Goal: Information Seeking & Learning: Learn about a topic

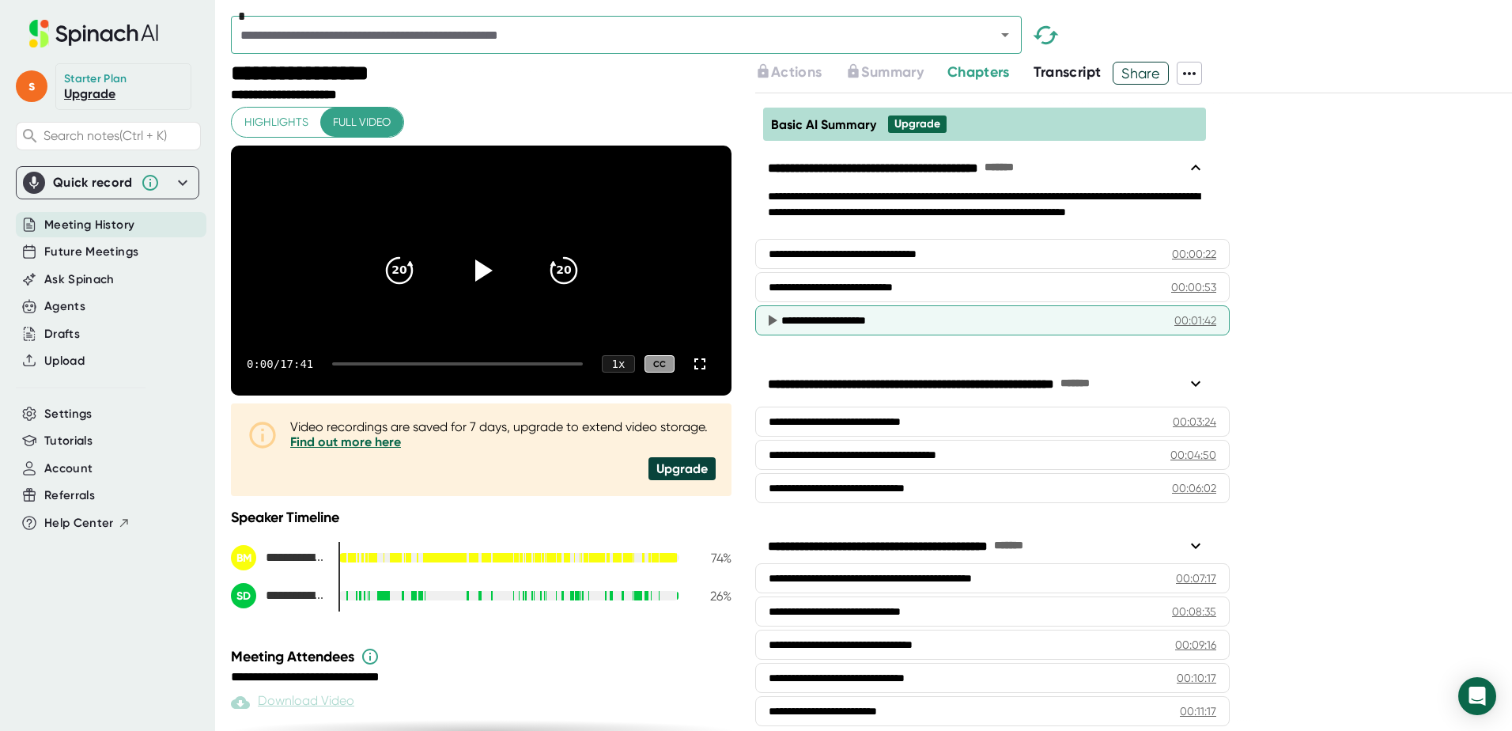
scroll to position [79, 0]
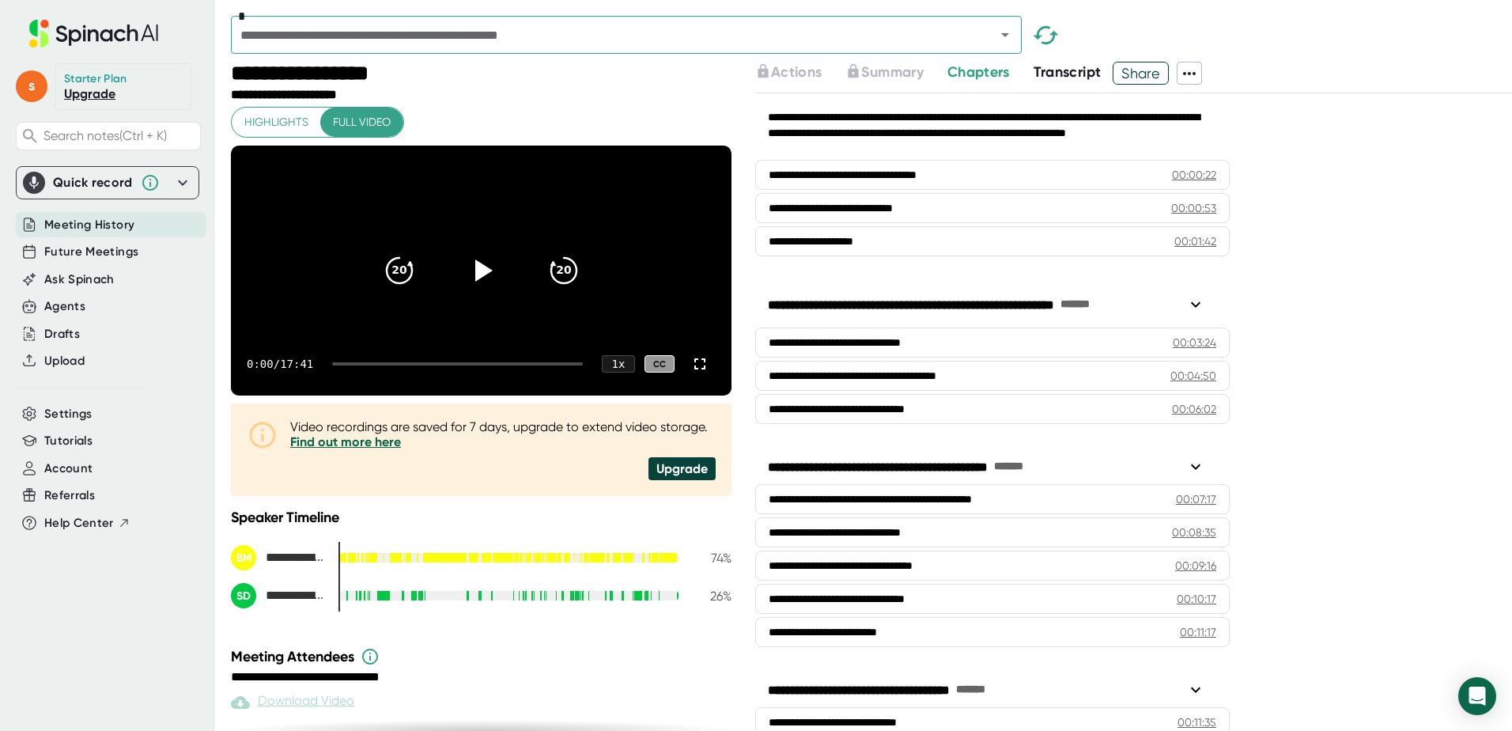
click at [1061, 70] on span "Transcript" at bounding box center [1068, 71] width 68 height 17
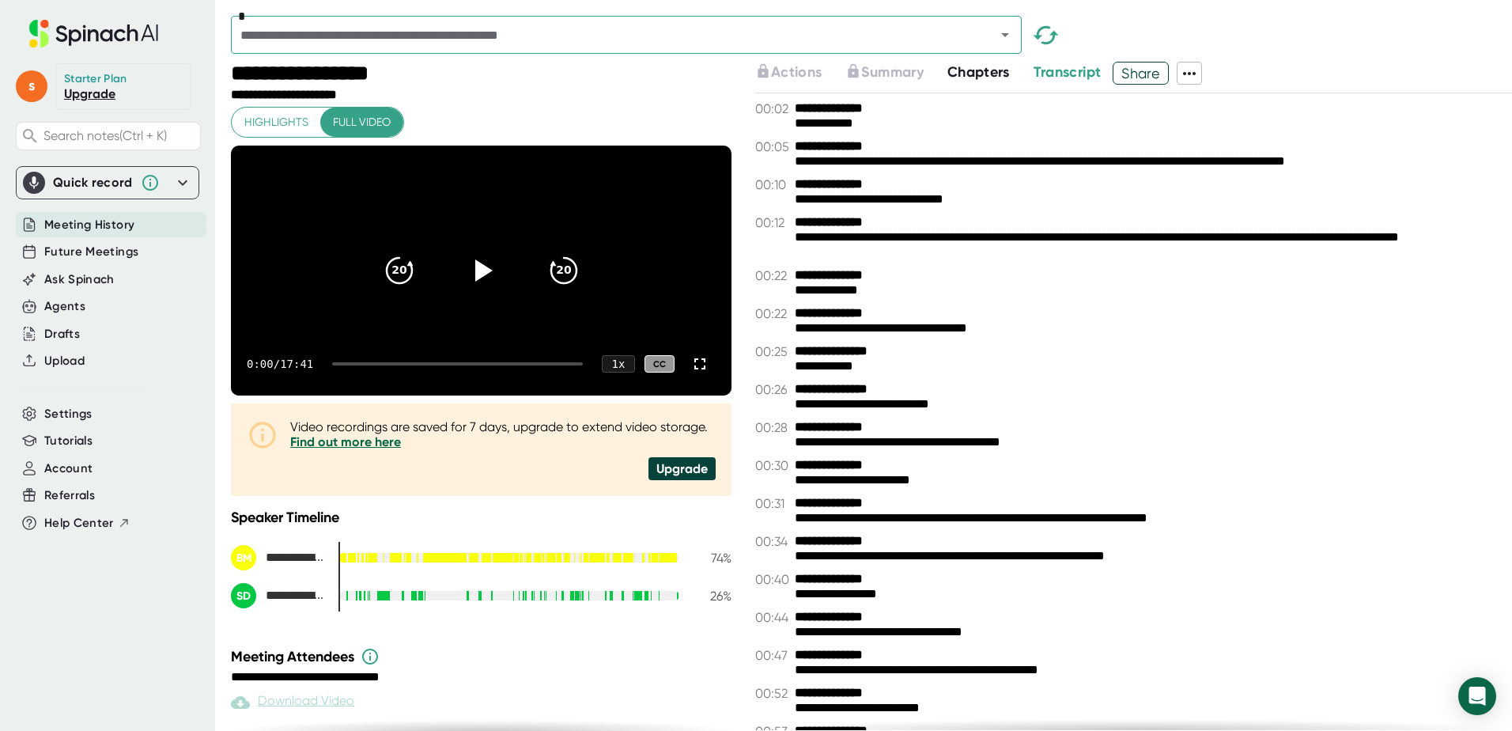
click at [974, 74] on span "Chapters" at bounding box center [978, 71] width 62 height 17
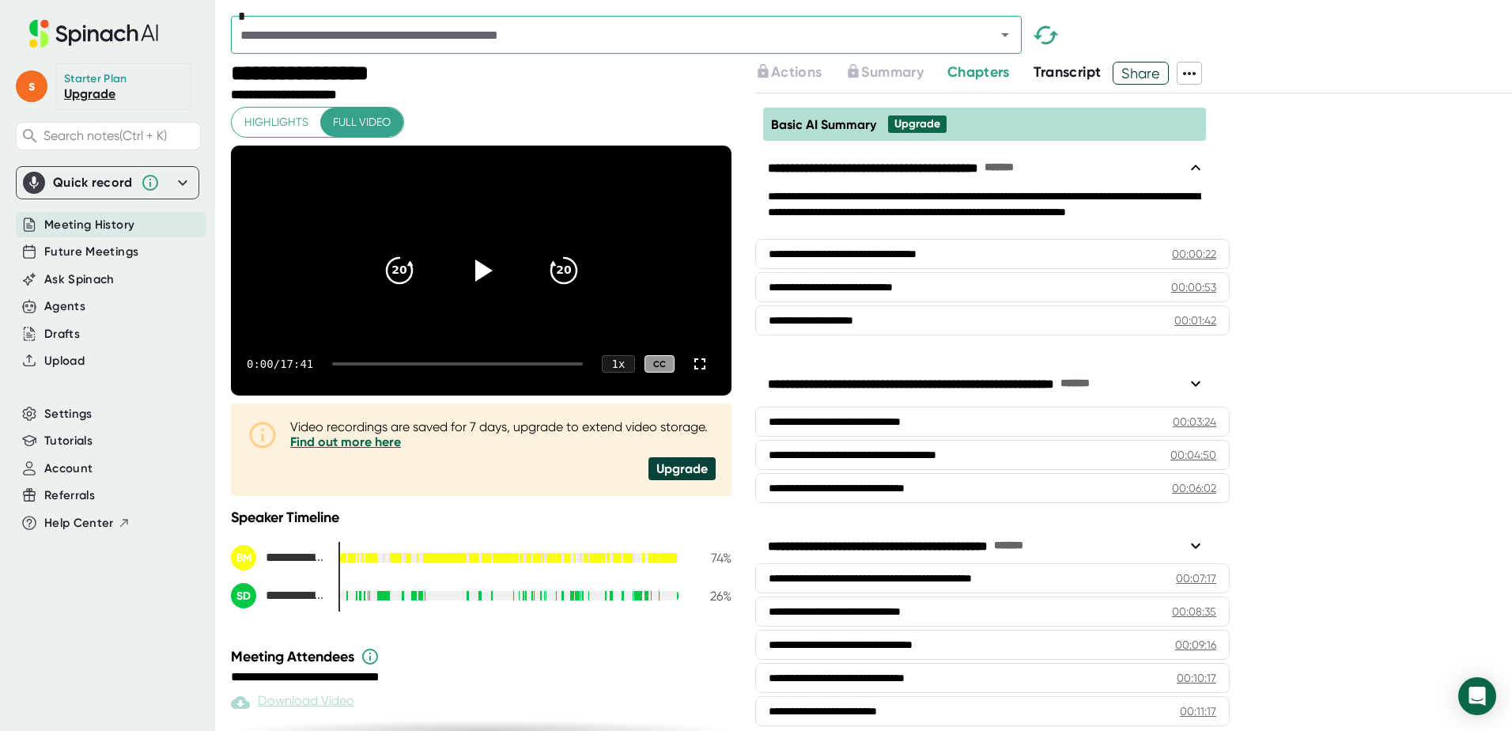
click at [1066, 71] on span "Transcript" at bounding box center [1068, 71] width 68 height 17
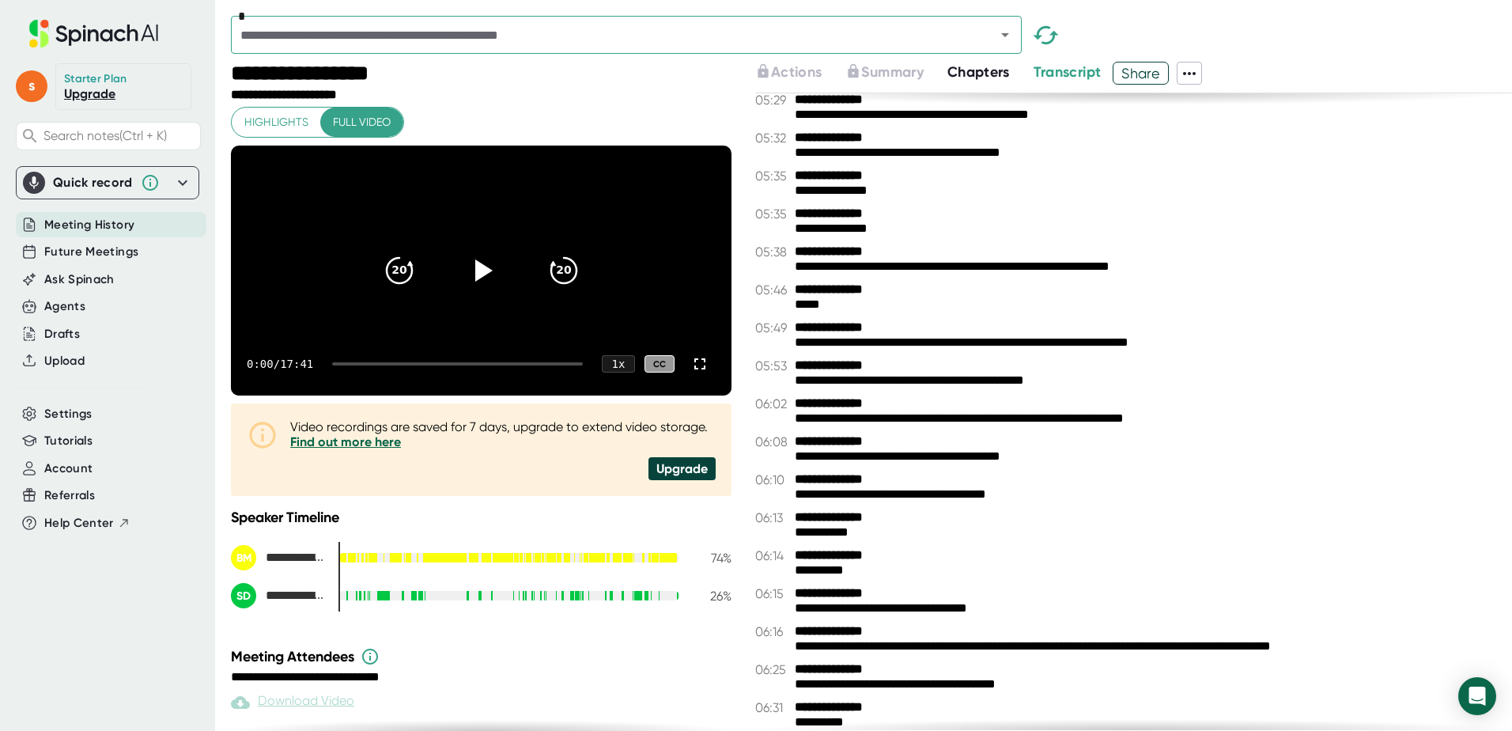
scroll to position [3321, 0]
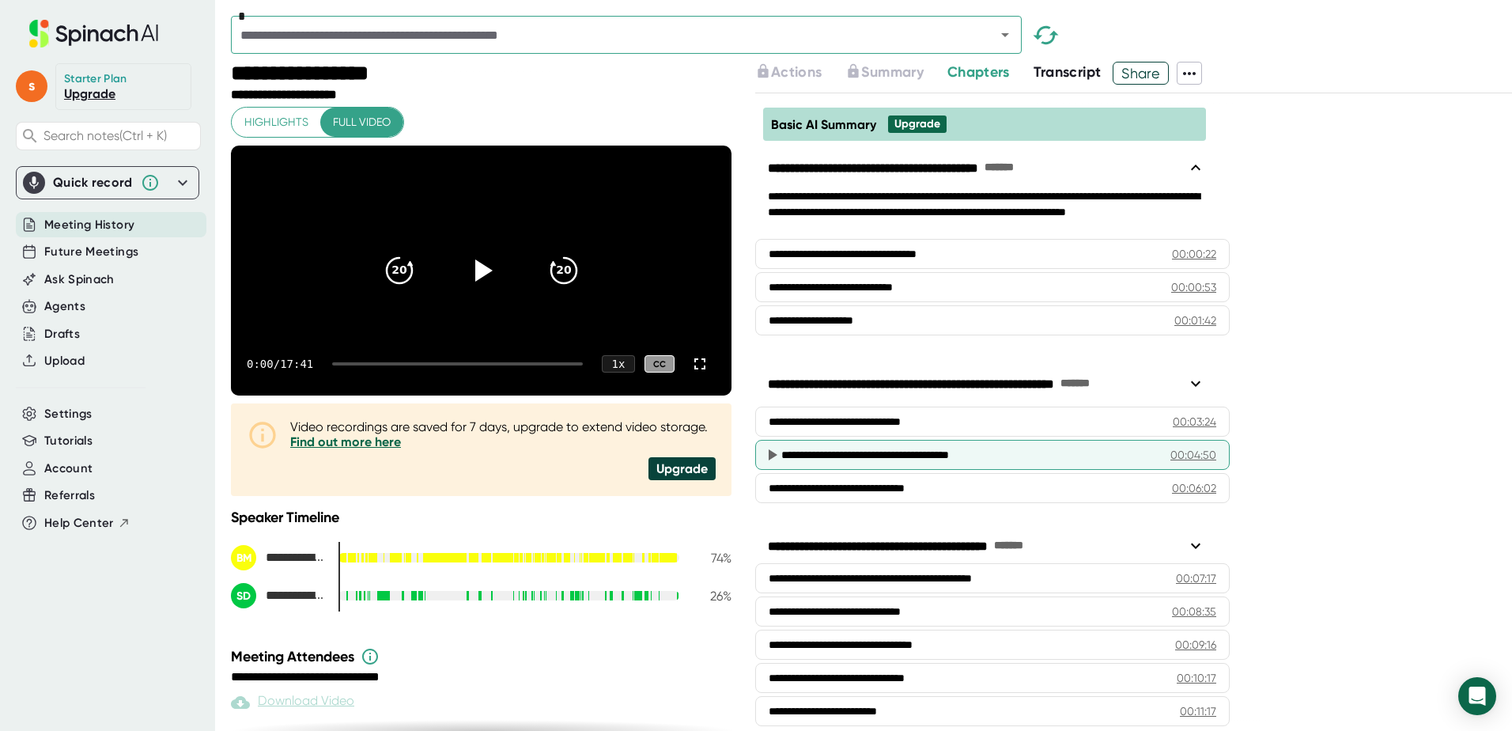
click at [832, 455] on div "**********" at bounding box center [963, 455] width 365 height 16
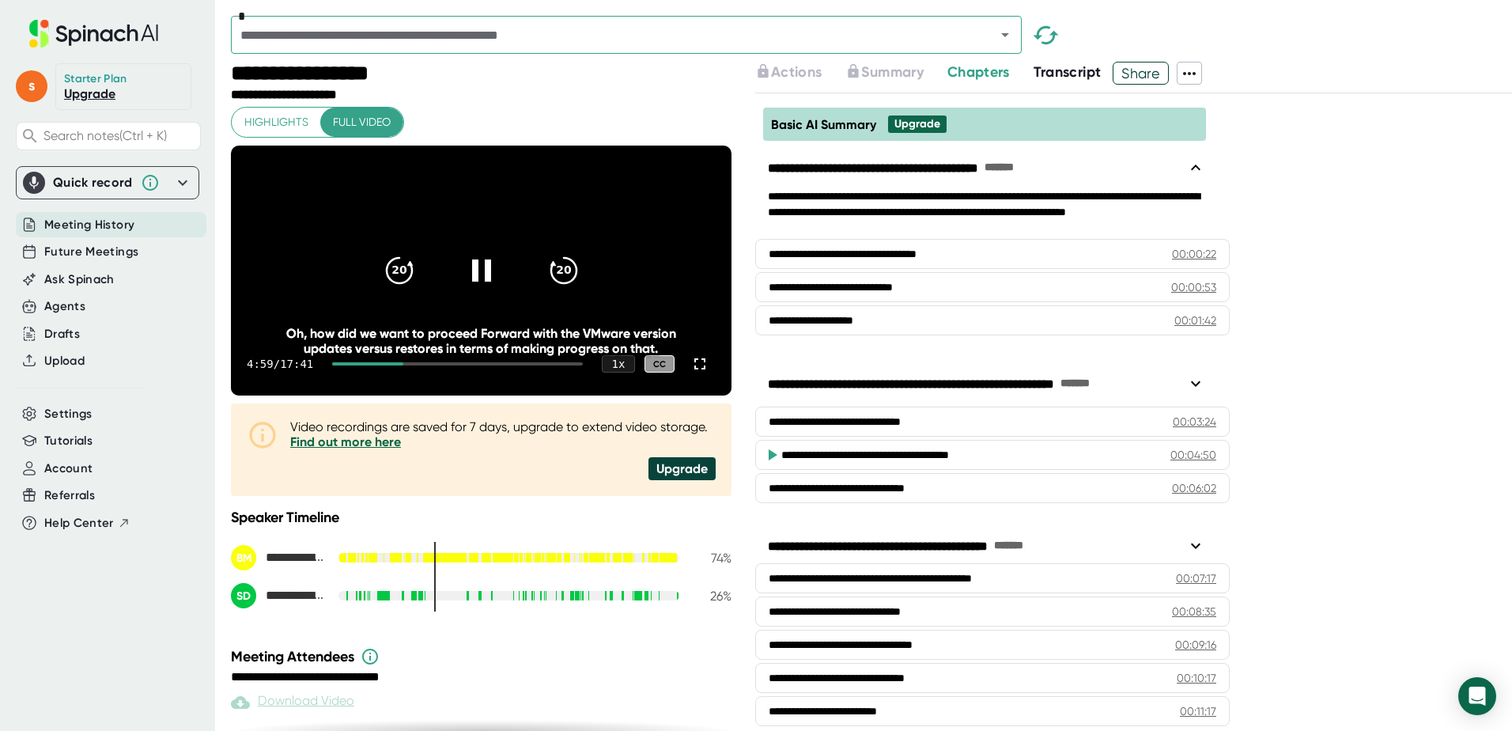
click at [510, 263] on div "20 20" at bounding box center [482, 270] width 228 height 63
click at [488, 270] on icon at bounding box center [481, 271] width 40 height 40
click at [573, 316] on video at bounding box center [481, 271] width 501 height 251
click at [474, 278] on icon at bounding box center [483, 270] width 18 height 23
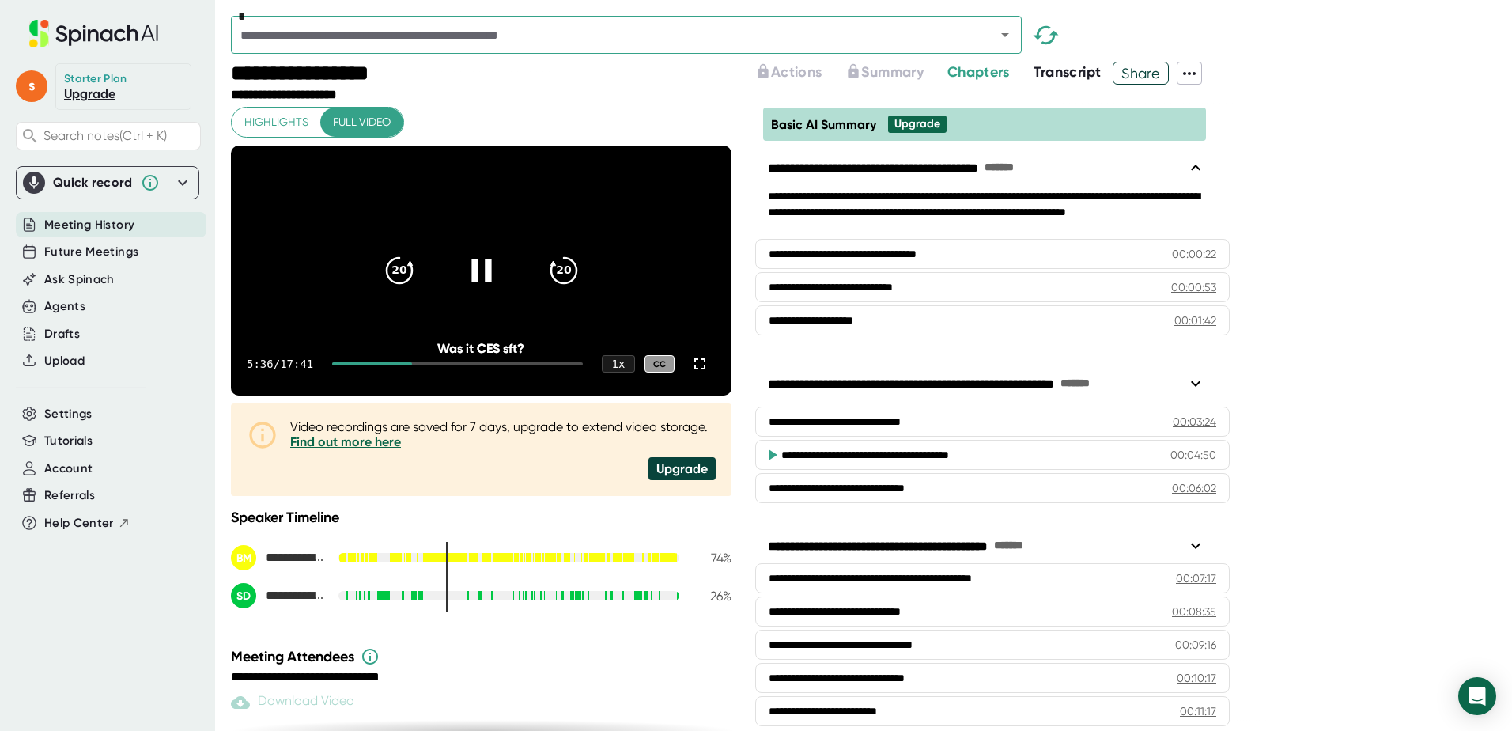
click at [474, 281] on icon at bounding box center [481, 271] width 40 height 40
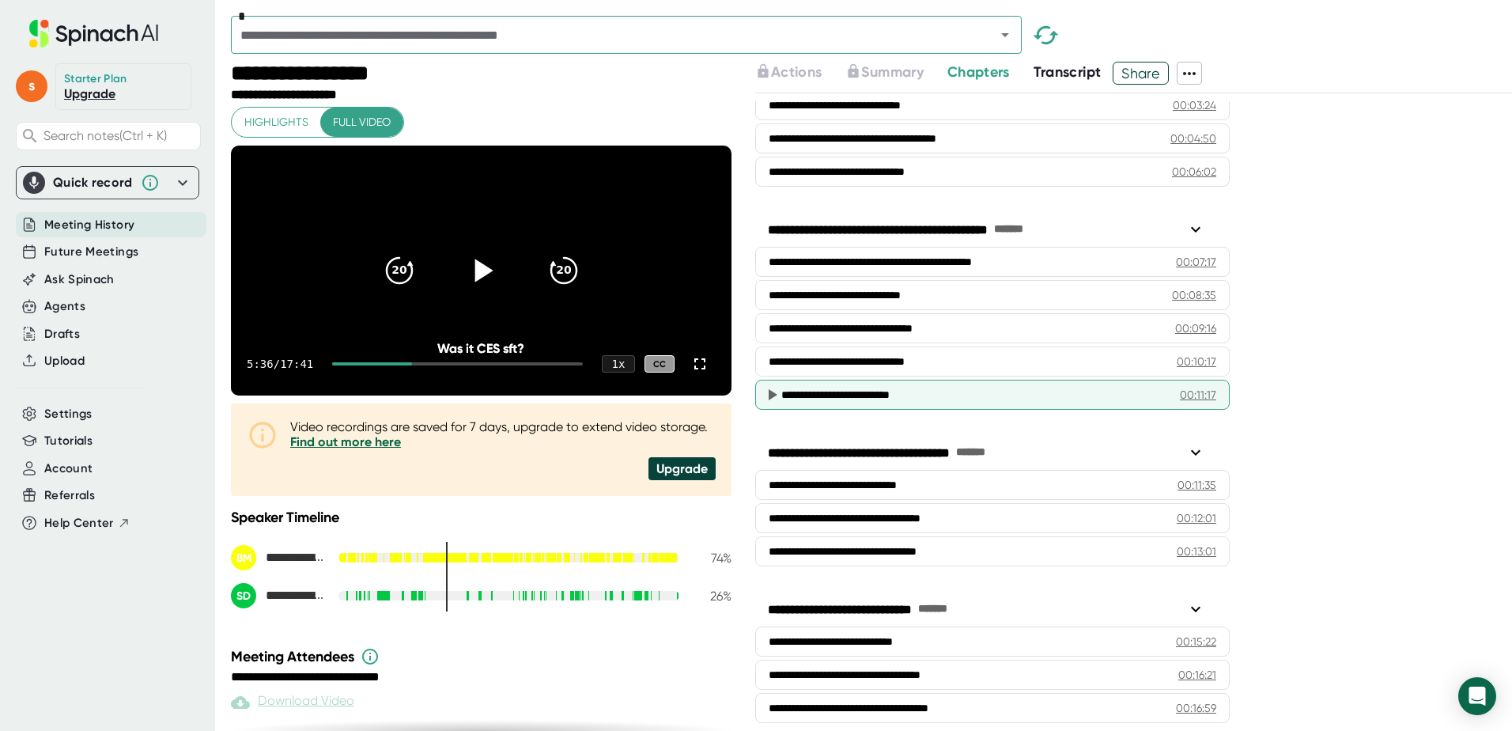
scroll to position [331, 0]
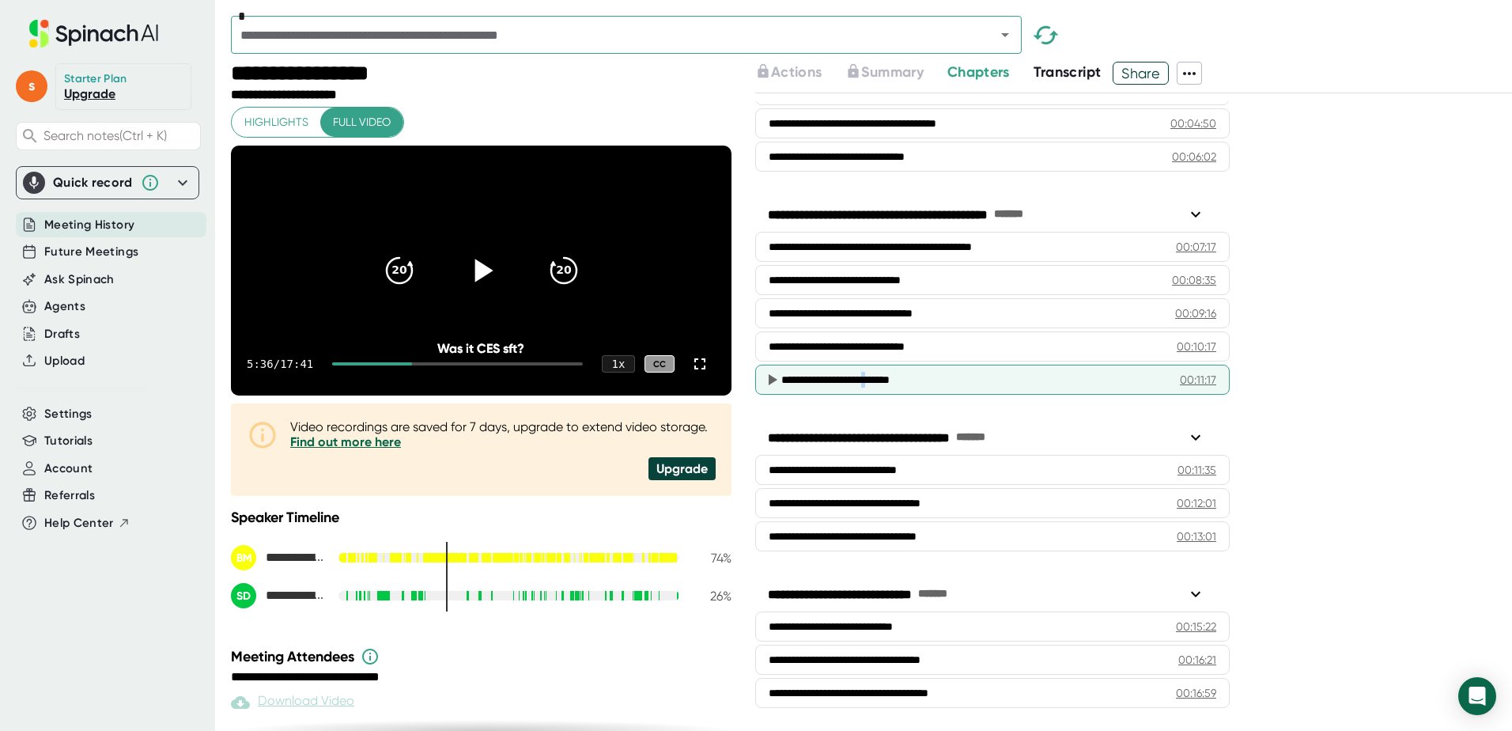
click at [882, 371] on div "**********" at bounding box center [992, 380] width 474 height 30
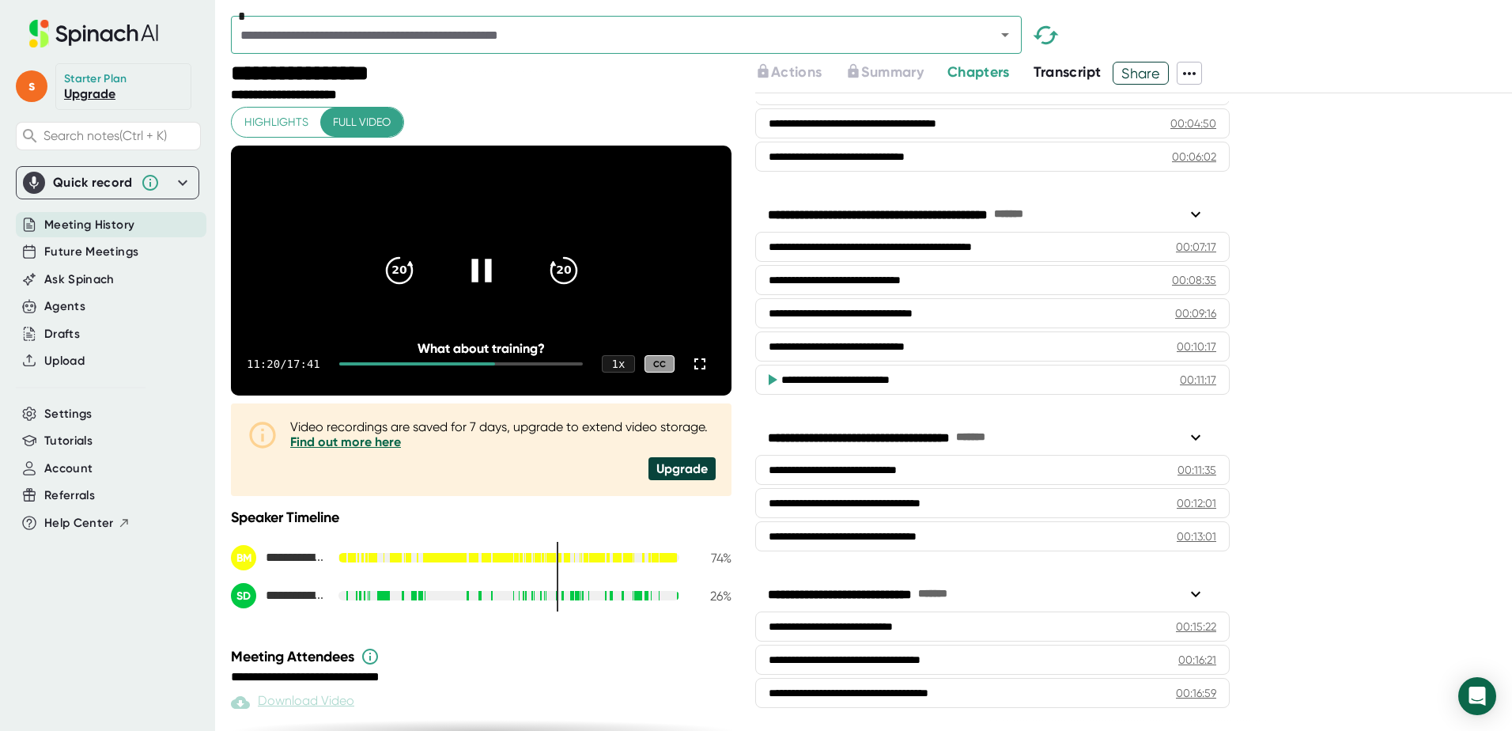
drag, startPoint x: 489, startPoint y: 387, endPoint x: 350, endPoint y: 388, distance: 139.2
click at [350, 365] on div at bounding box center [417, 363] width 157 height 3
click at [403, 385] on div "0:26 / 17:41 1 x CC" at bounding box center [481, 363] width 501 height 63
click at [421, 365] on div at bounding box center [457, 363] width 251 height 3
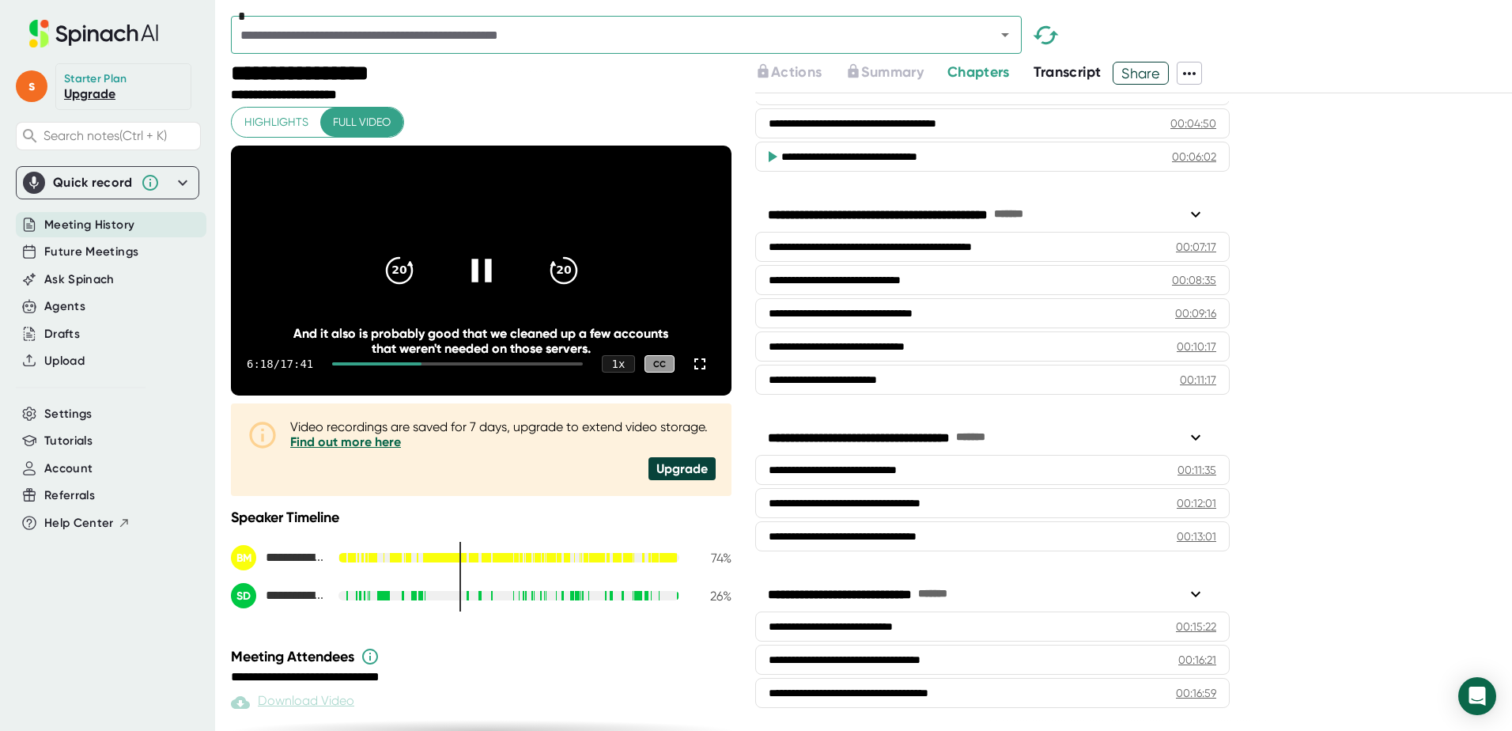
click at [445, 365] on div at bounding box center [457, 363] width 251 height 3
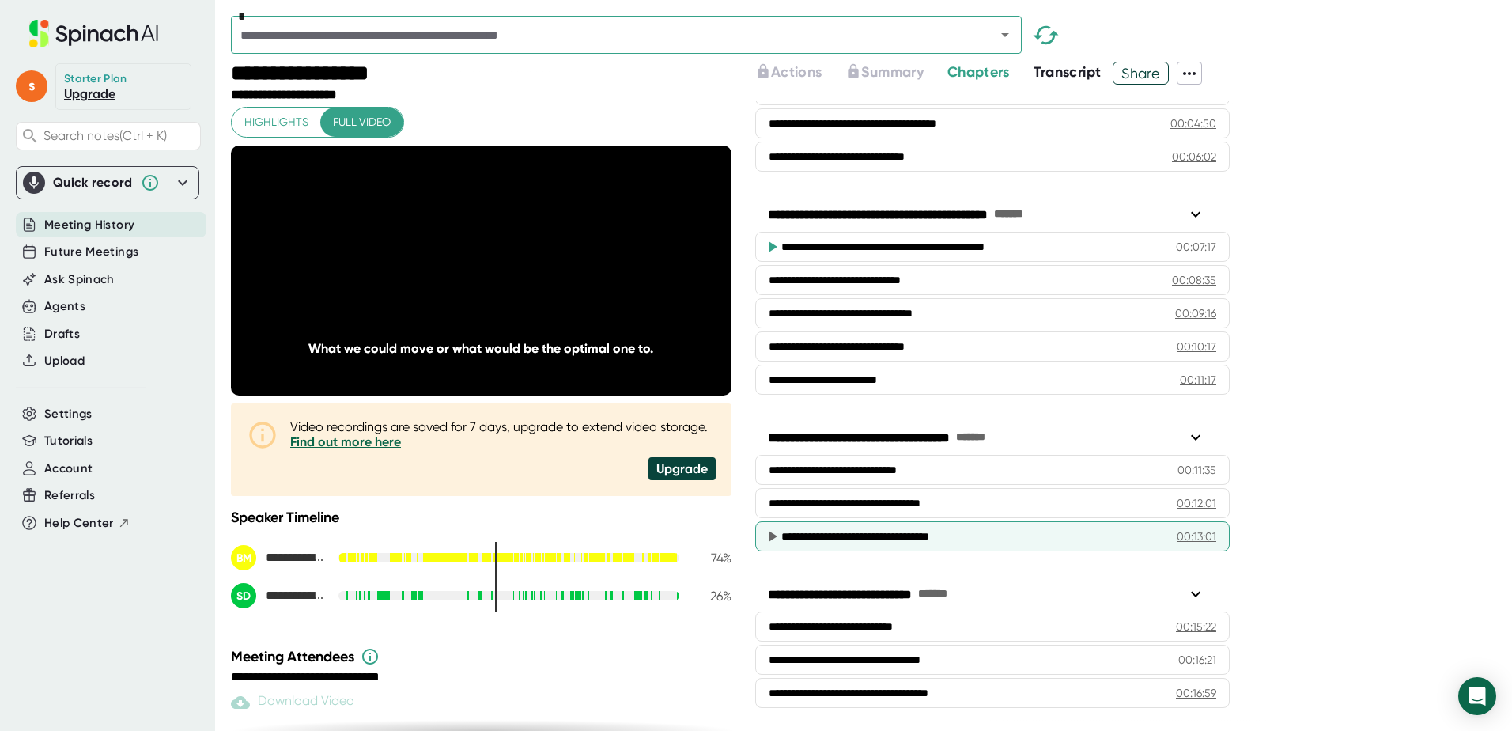
click at [1185, 532] on div "00:13:01" at bounding box center [1197, 536] width 40 height 16
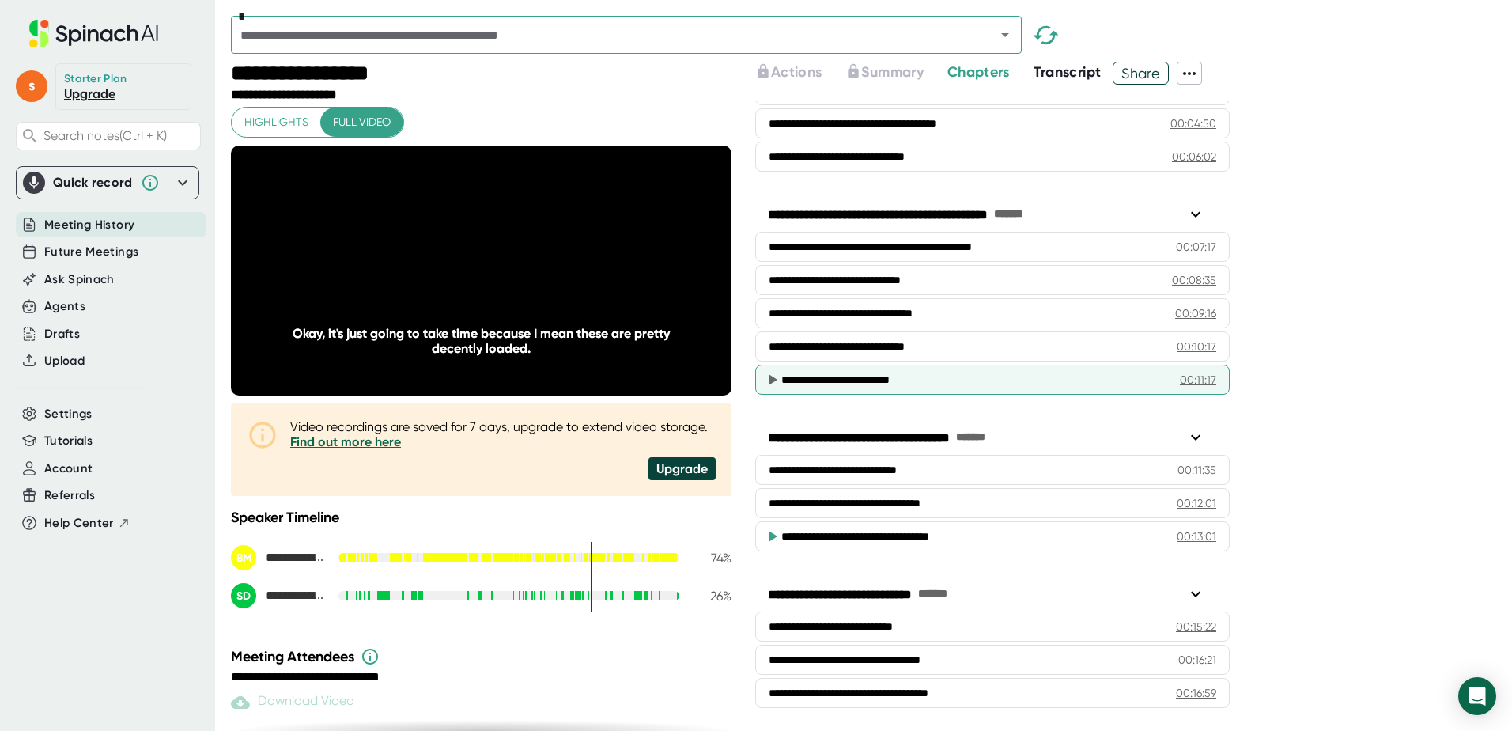
click at [1181, 377] on div "00:11:17" at bounding box center [1198, 380] width 36 height 16
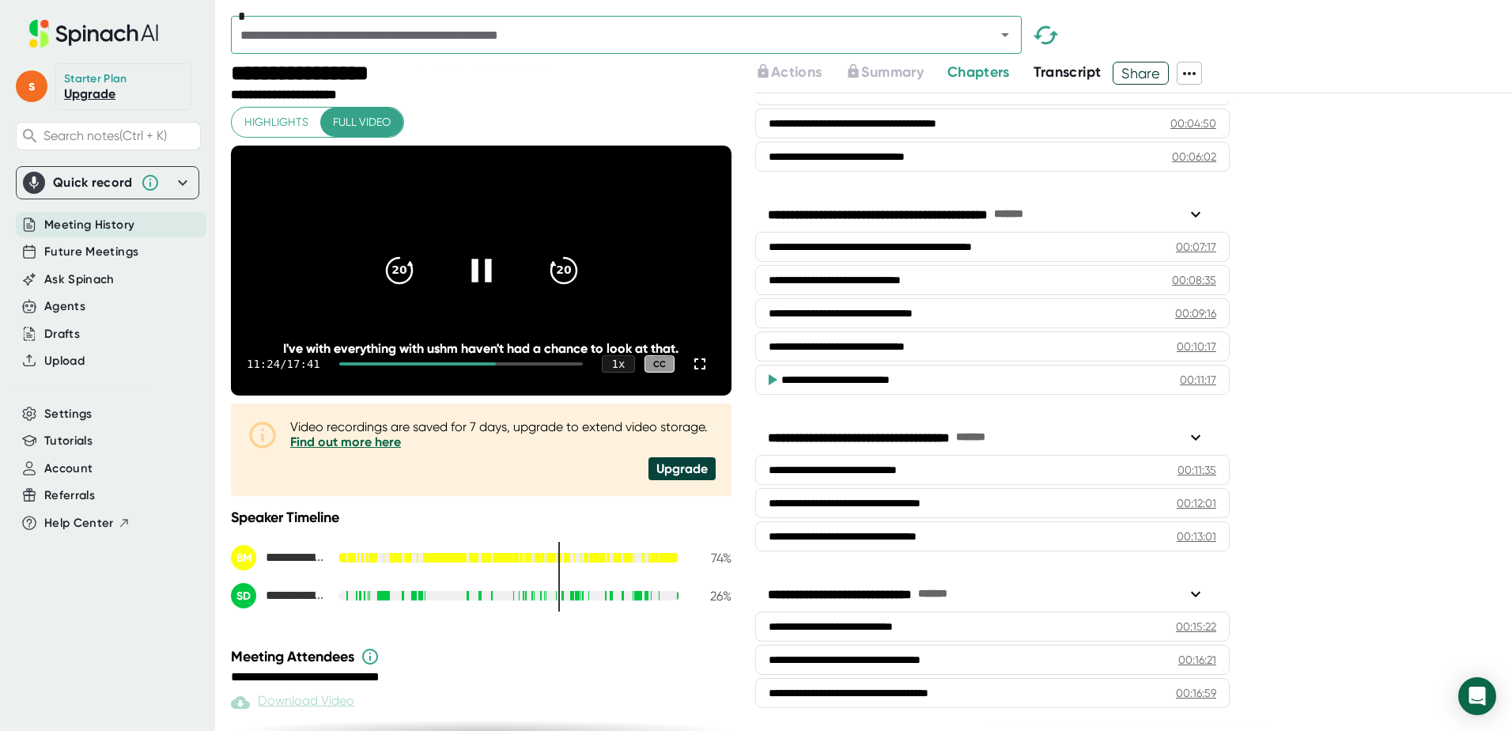
click at [471, 277] on icon at bounding box center [481, 270] width 20 height 23
click at [478, 282] on icon at bounding box center [483, 270] width 18 height 23
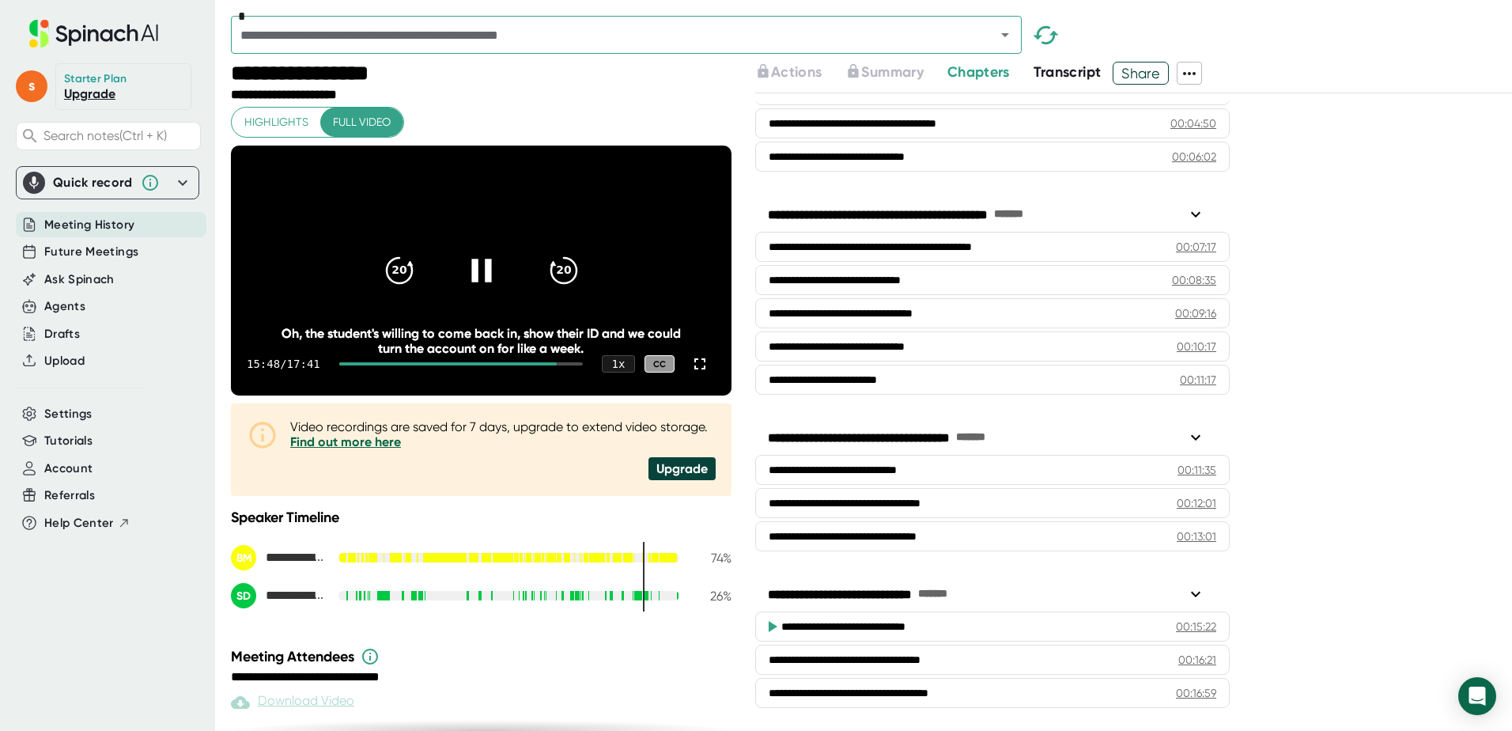
click at [570, 168] on video at bounding box center [481, 271] width 501 height 251
click at [1385, 261] on div "**********" at bounding box center [1133, 411] width 757 height 637
click at [1077, 72] on span "Transcript" at bounding box center [1068, 71] width 68 height 17
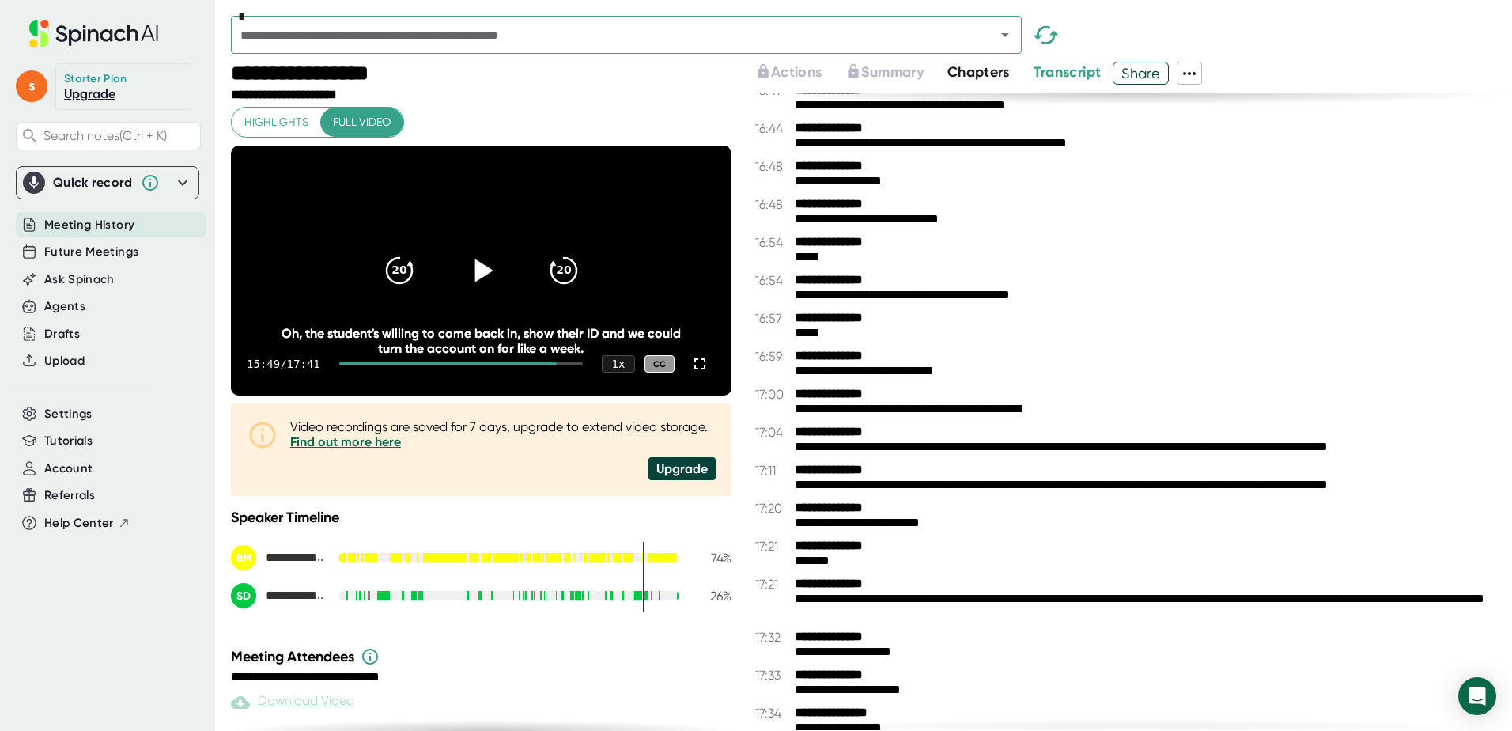
scroll to position [9740, 0]
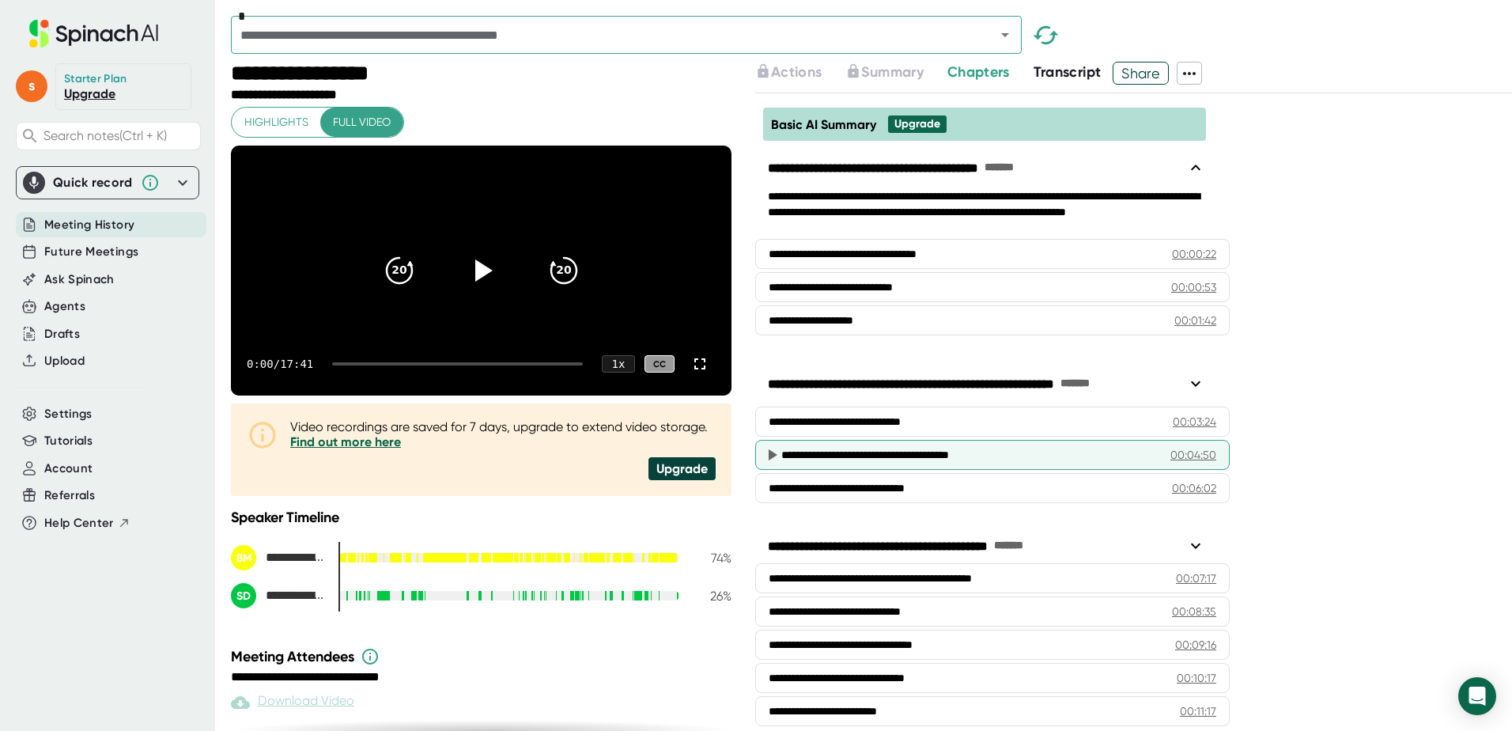
scroll to position [79, 0]
